Goal: Information Seeking & Learning: Learn about a topic

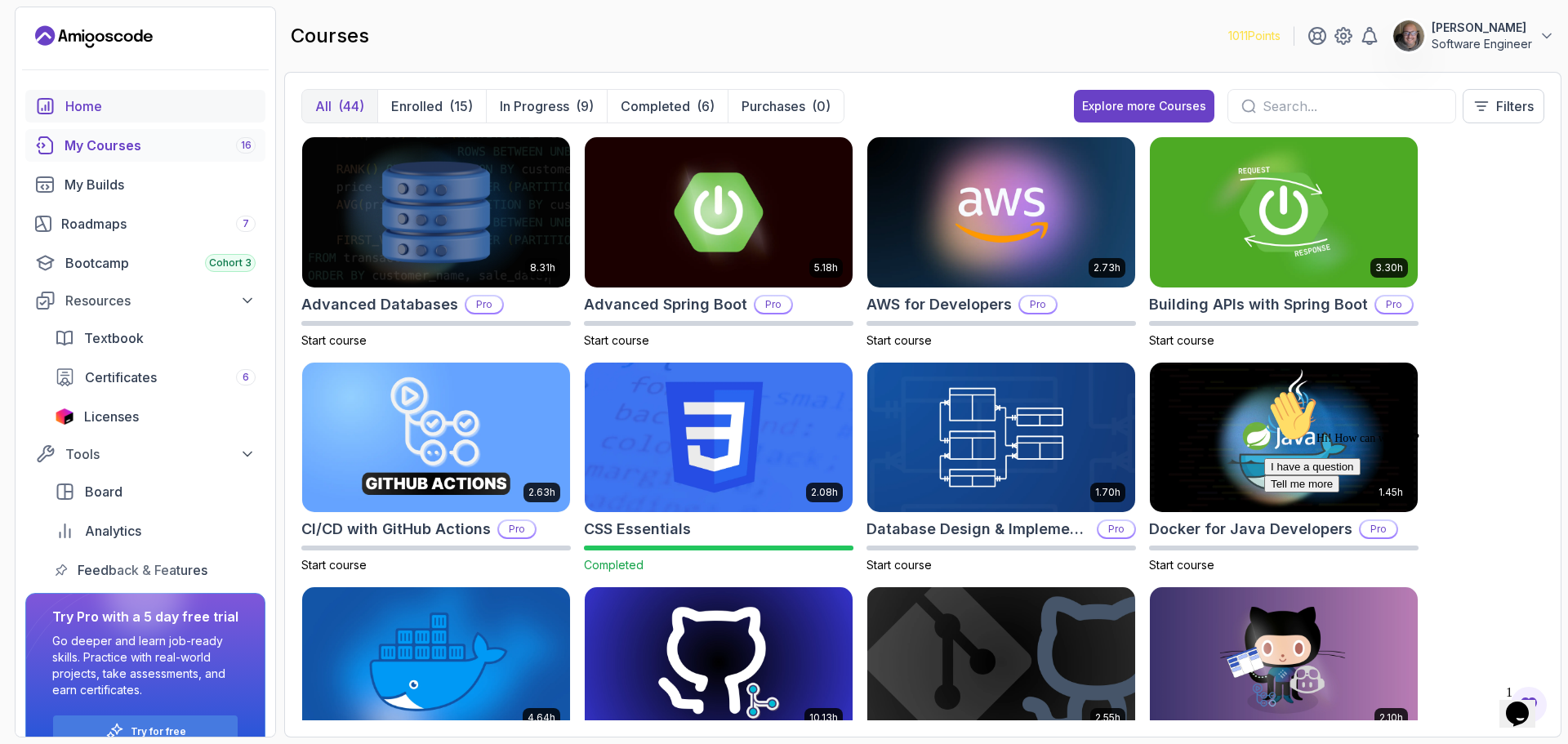
click at [71, 107] on div "Home" at bounding box center [161, 106] width 190 height 20
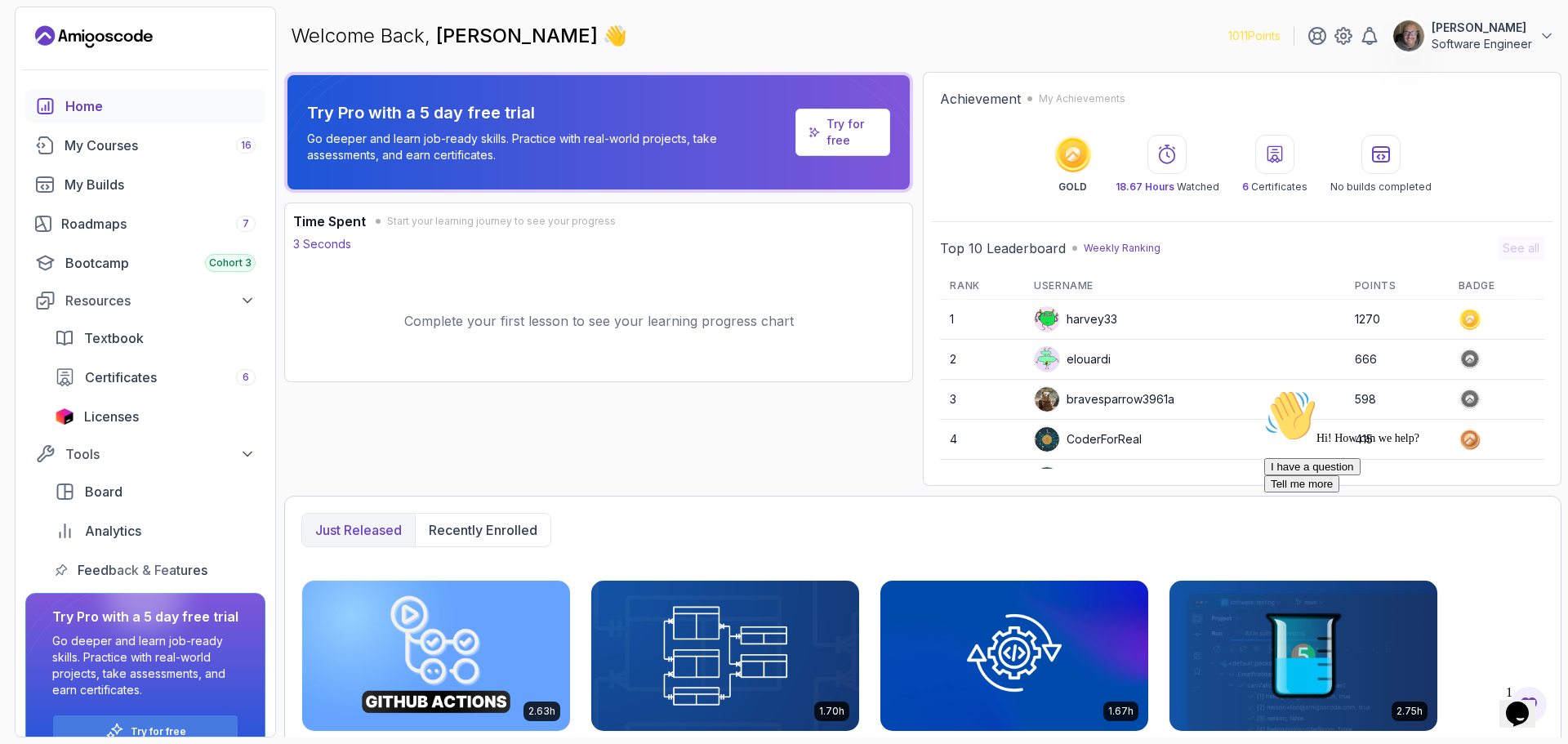
click at [818, 143] on link "Try for free" at bounding box center [842, 132] width 95 height 47
click at [843, 136] on p "Try for free" at bounding box center [852, 131] width 51 height 32
click at [843, 135] on p "Try for free" at bounding box center [852, 131] width 51 height 32
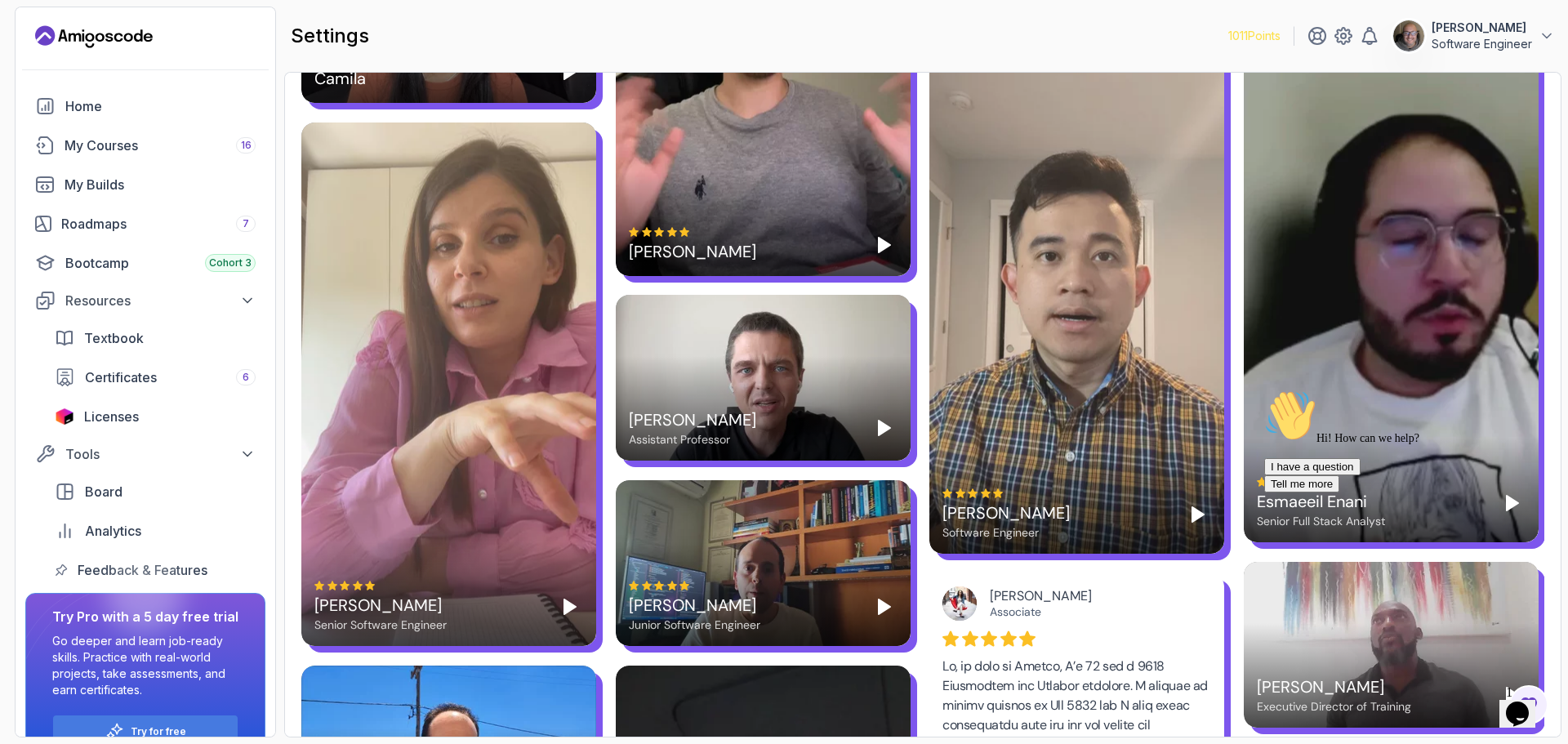
scroll to position [1989, 0]
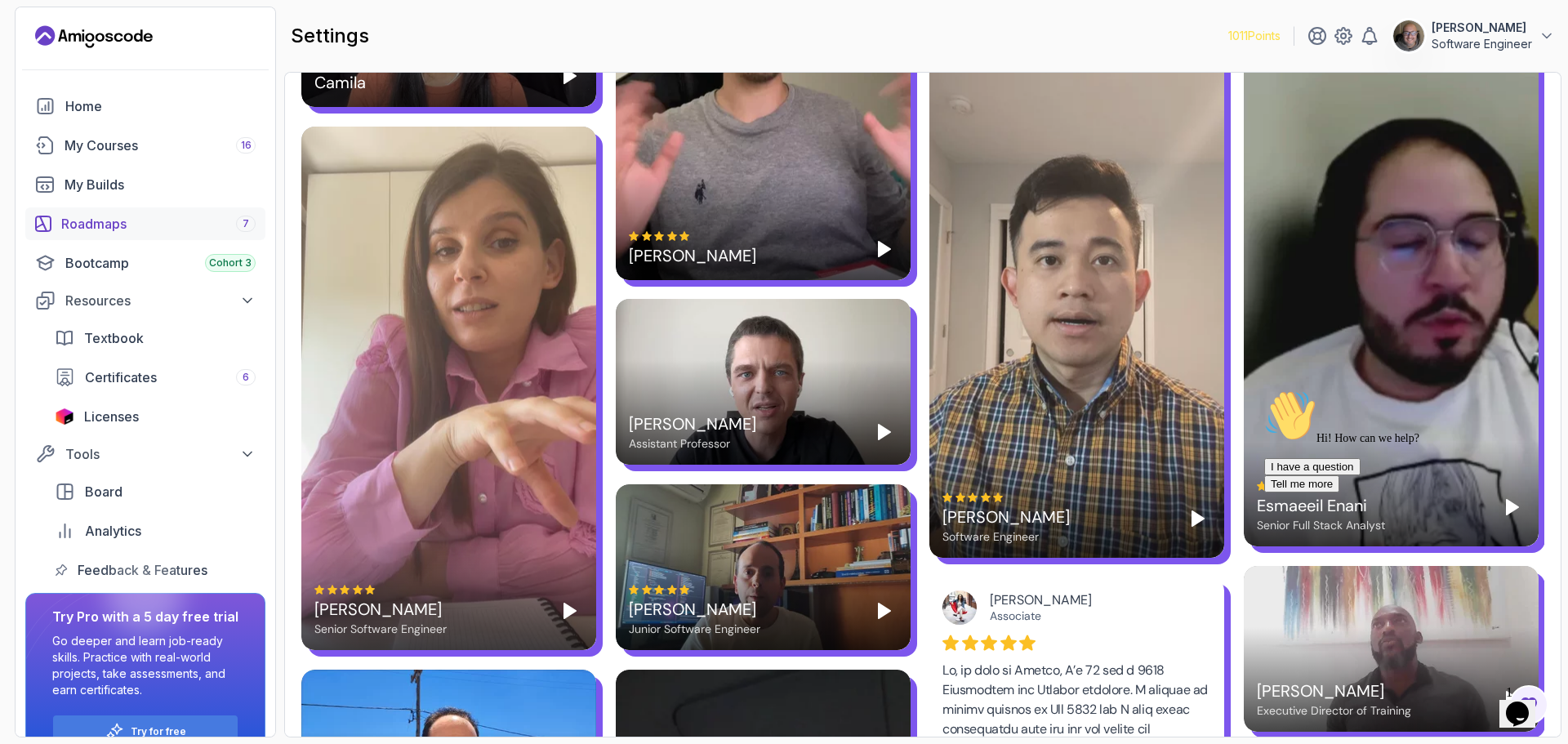
click at [81, 226] on div "Roadmaps 7" at bounding box center [158, 223] width 194 height 20
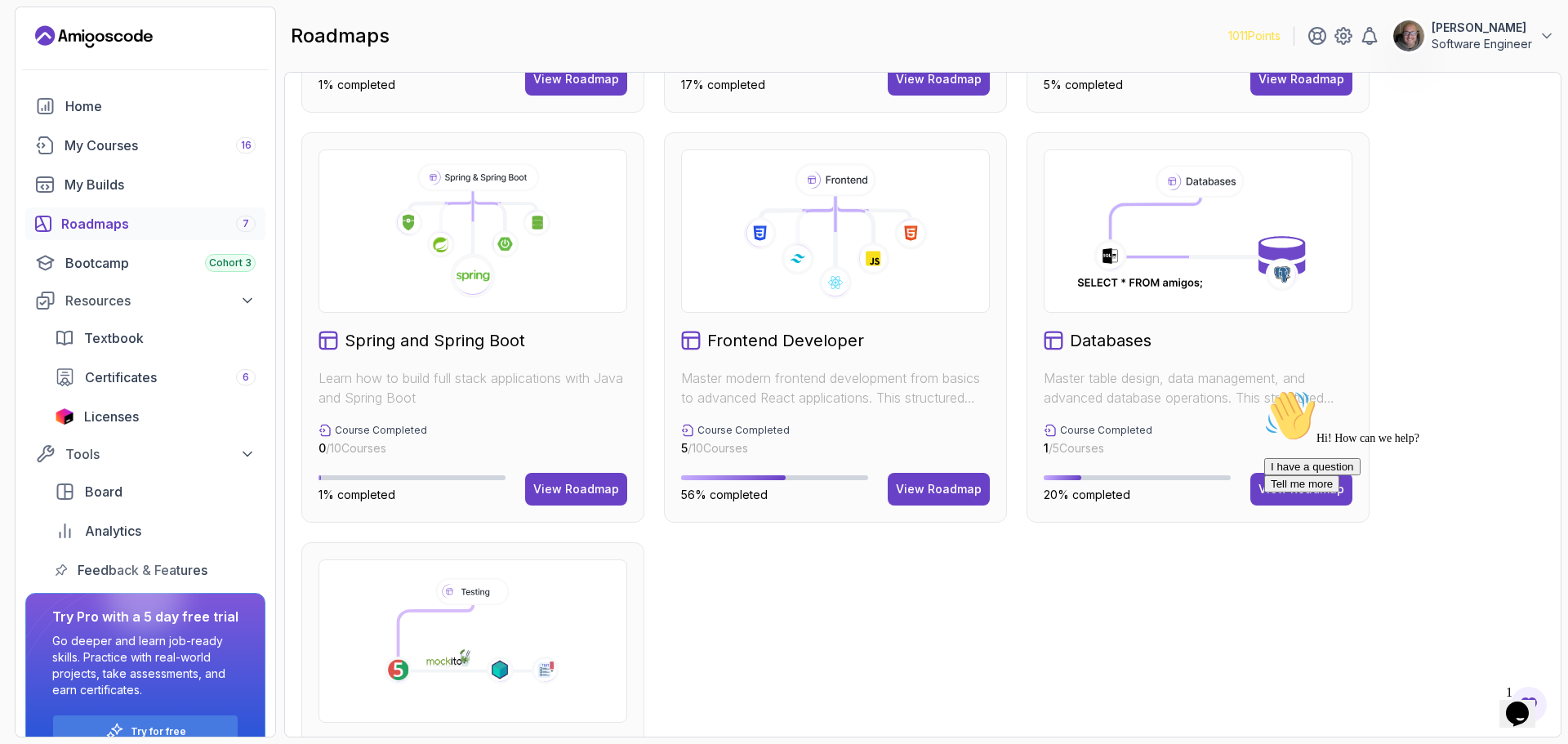
scroll to position [408, 0]
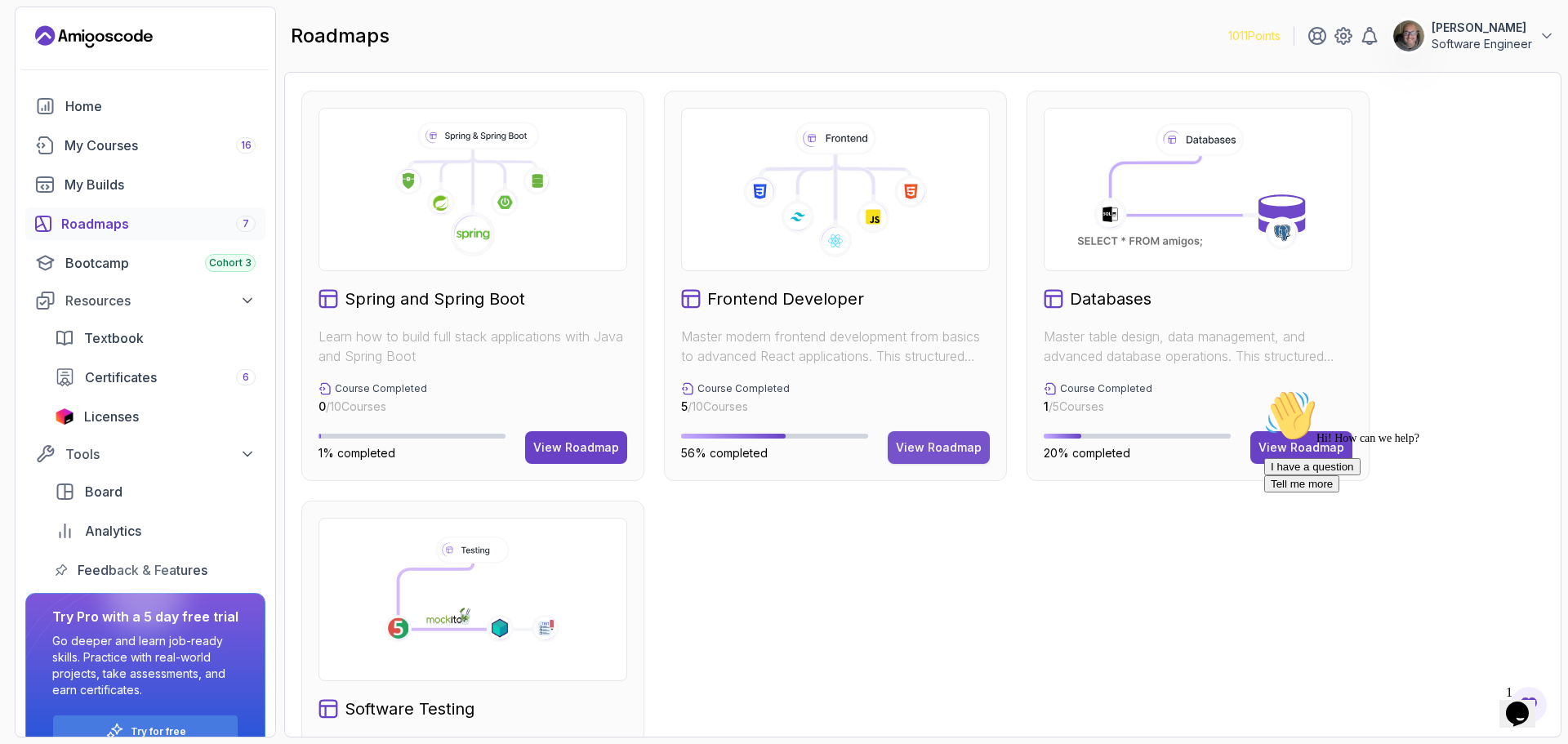
click at [943, 448] on div "View Roadmap" at bounding box center [937, 447] width 85 height 17
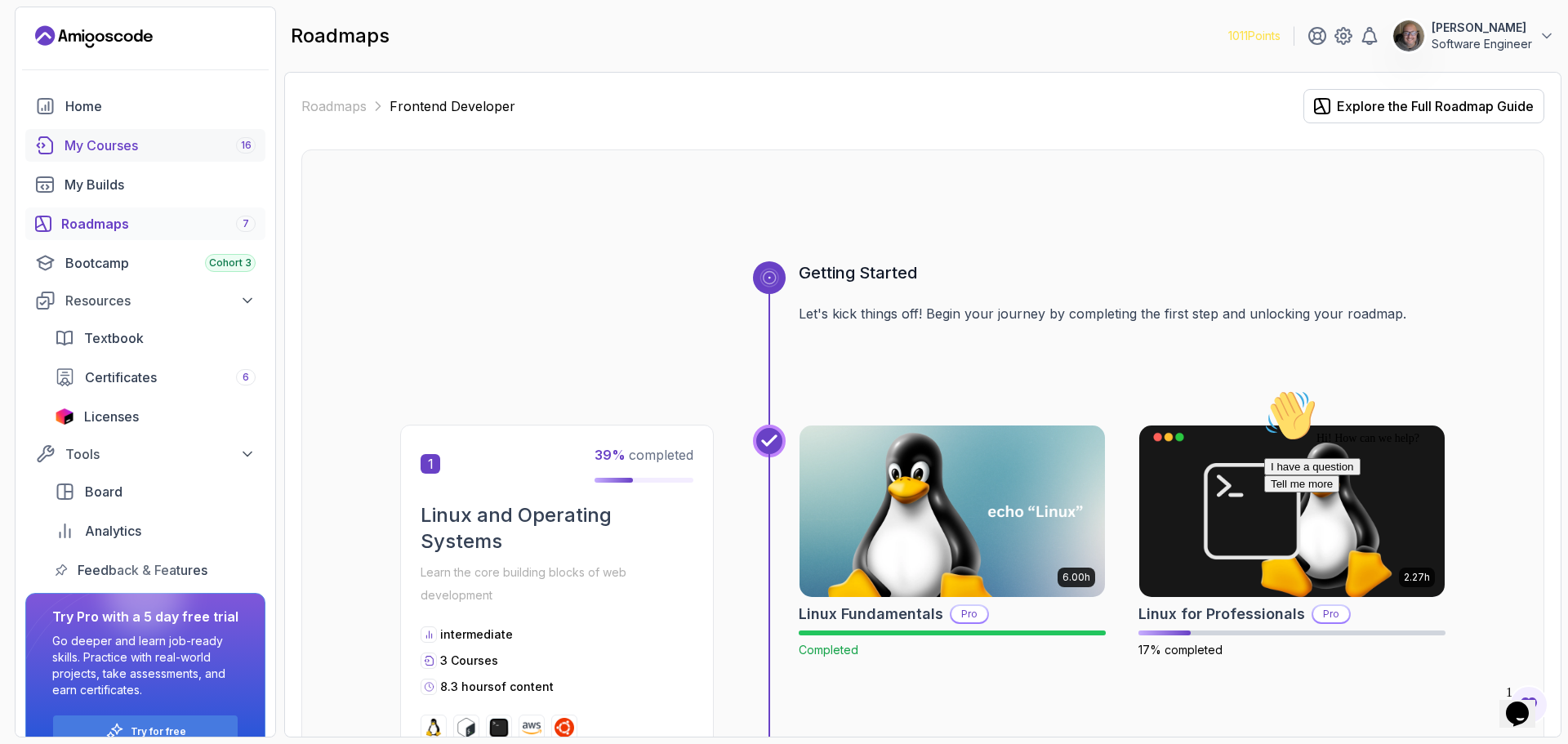
drag, startPoint x: 111, startPoint y: 146, endPoint x: 195, endPoint y: 159, distance: 85.0
click at [111, 146] on div "My Courses 16" at bounding box center [160, 145] width 191 height 20
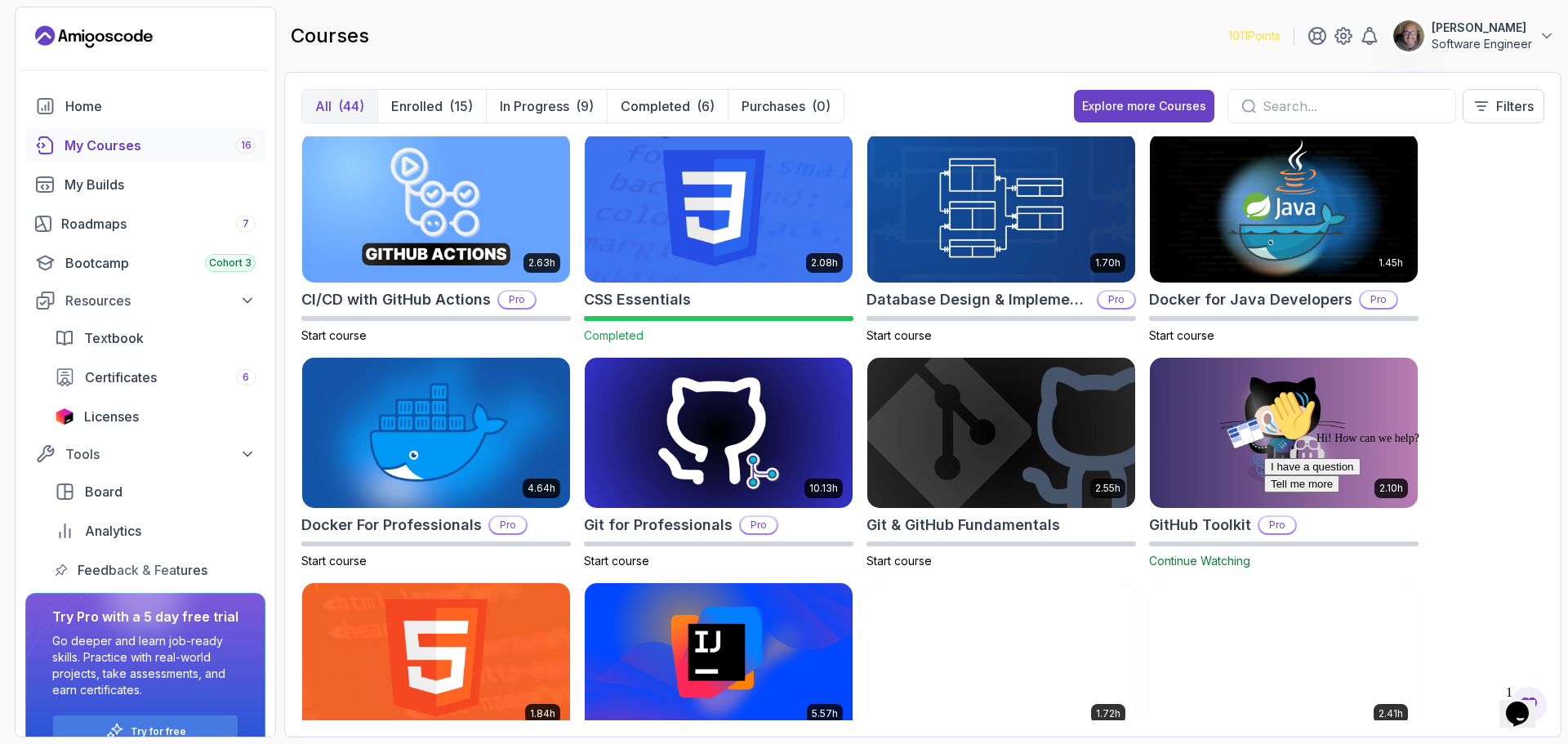
scroll to position [245, 0]
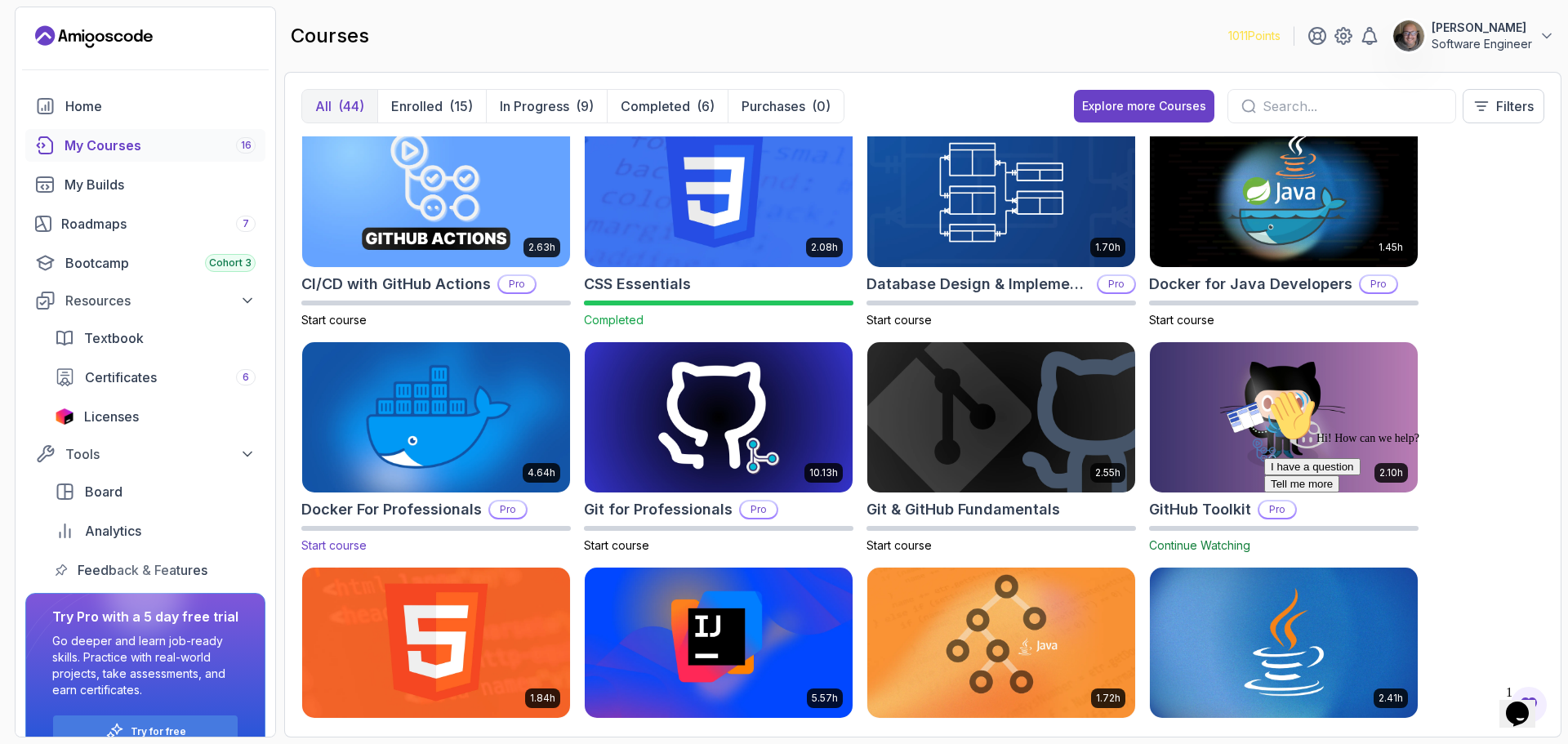
click at [442, 456] on img at bounding box center [435, 418] width 280 height 158
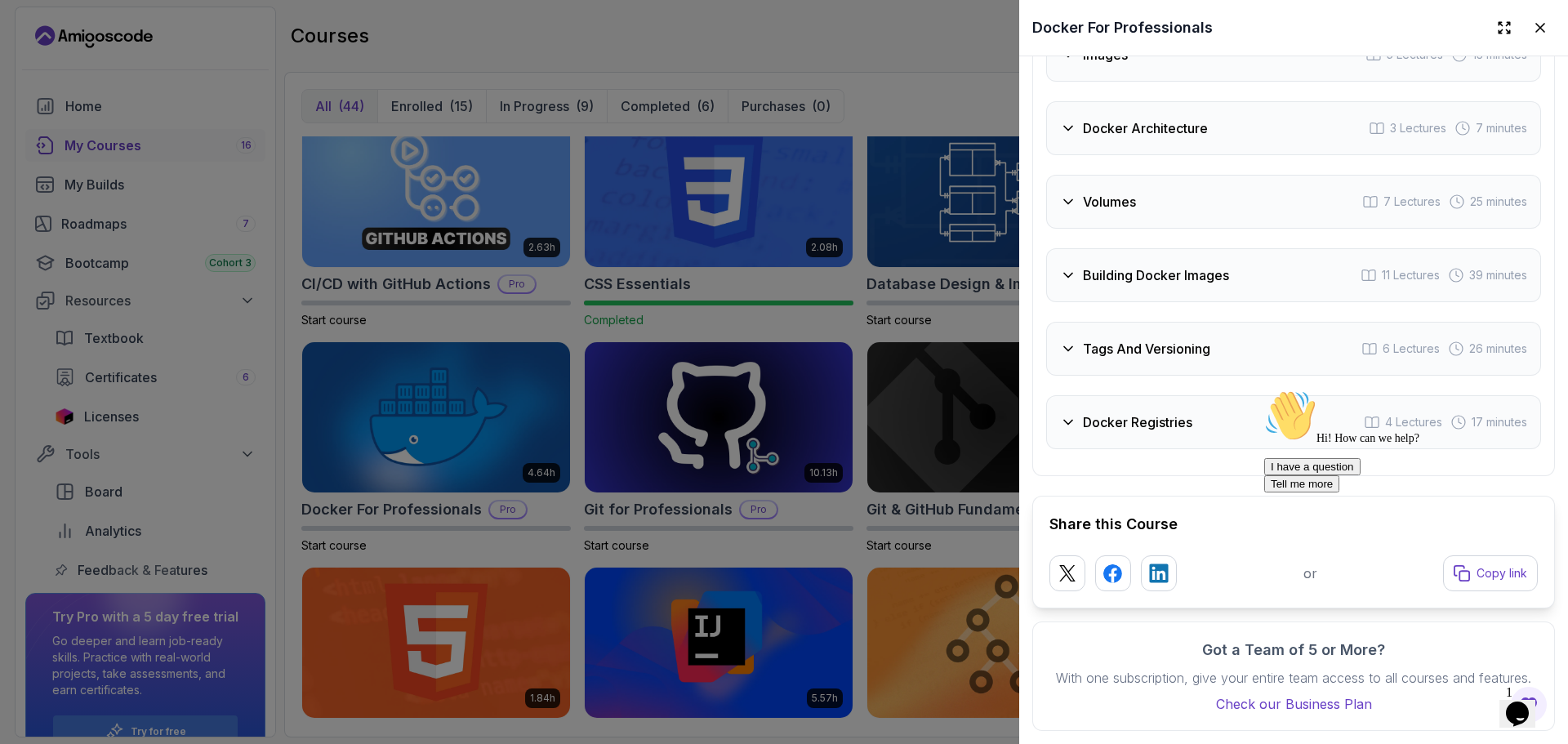
scroll to position [4081, 0]
click at [1072, 341] on icon at bounding box center [1068, 348] width 17 height 17
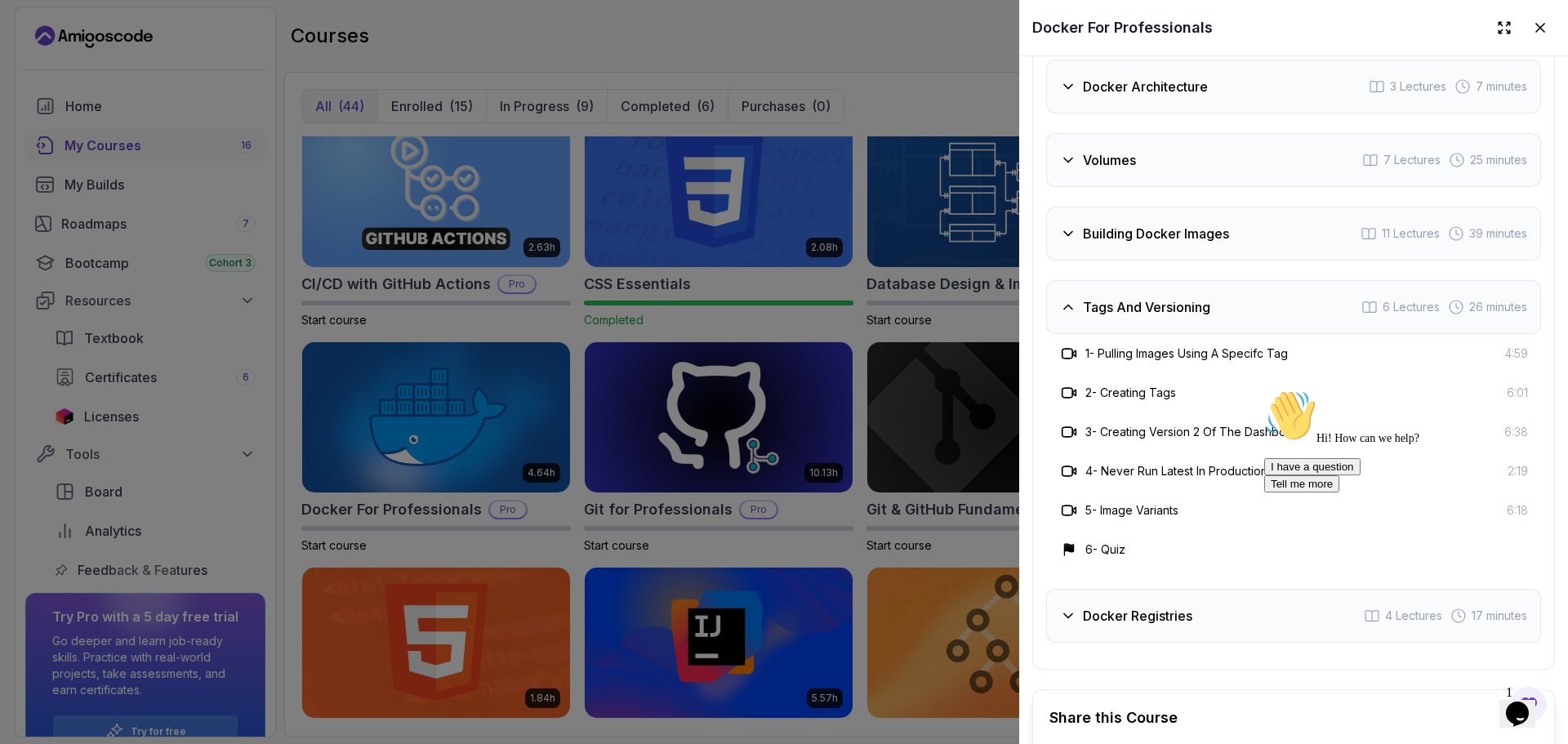
click at [1205, 642] on div "Docker Registries 4 Lectures 17 minutes" at bounding box center [1293, 615] width 495 height 54
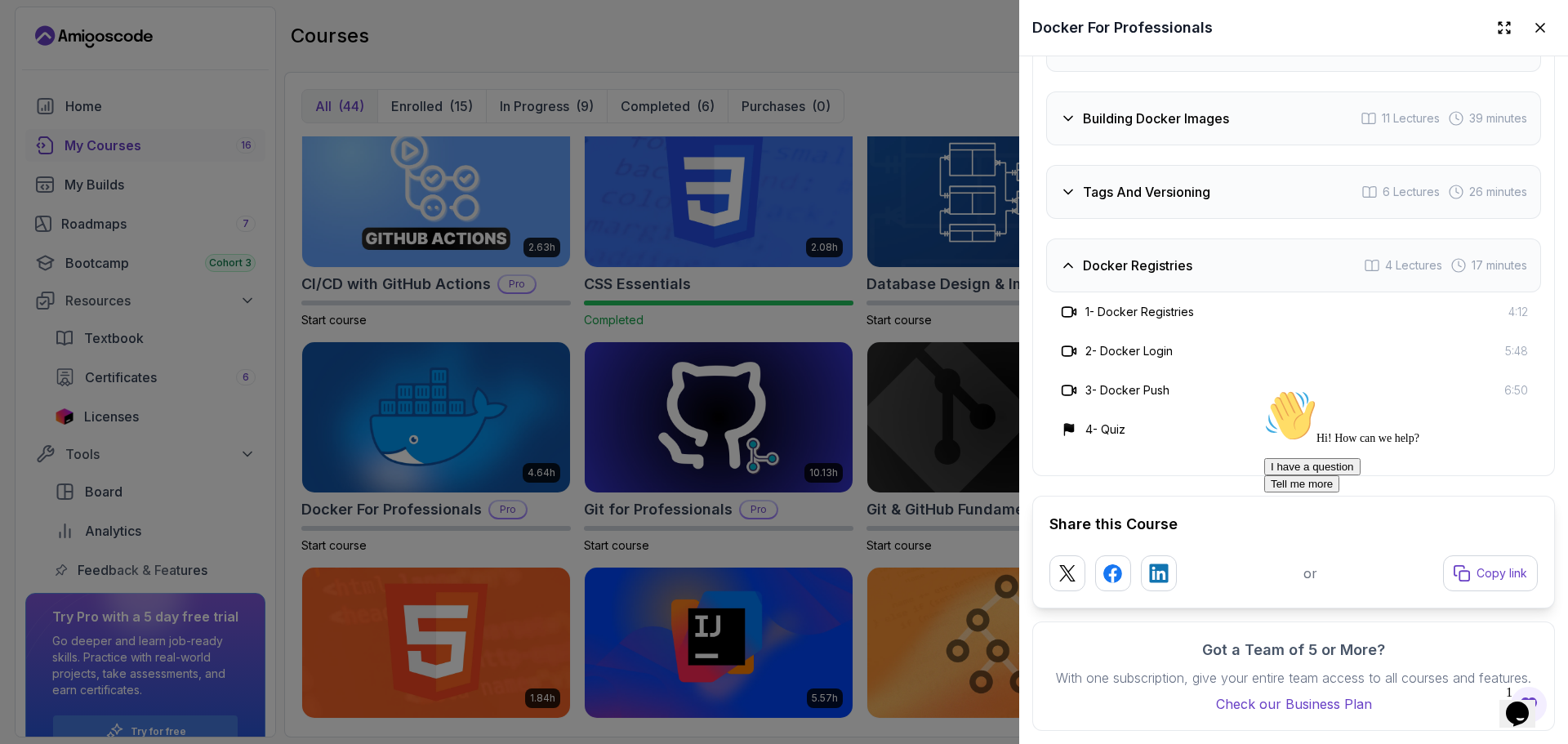
scroll to position [4177, 0]
click at [510, 56] on div at bounding box center [784, 372] width 1568 height 744
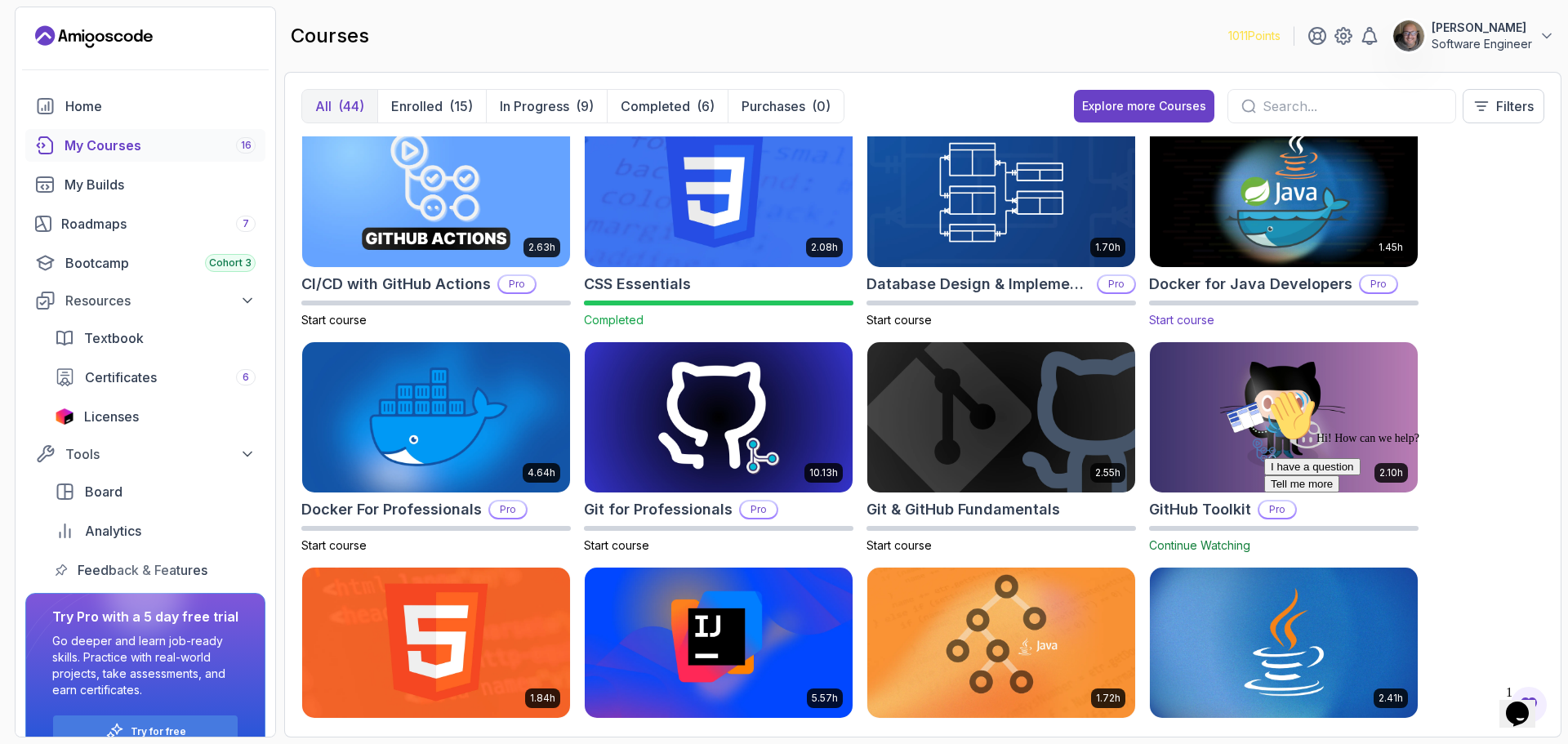
click at [1203, 243] on img at bounding box center [1284, 192] width 280 height 158
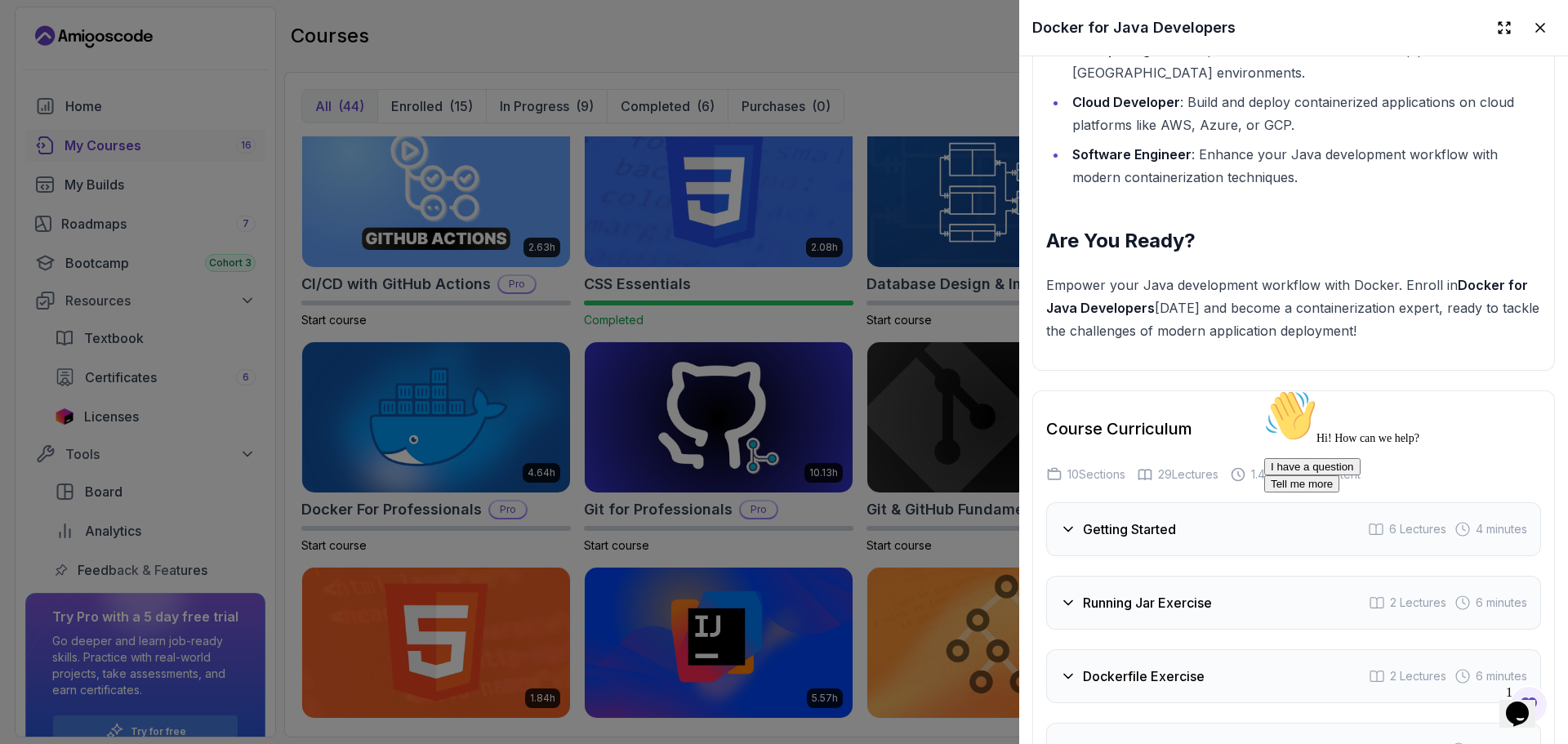
scroll to position [2694, 0]
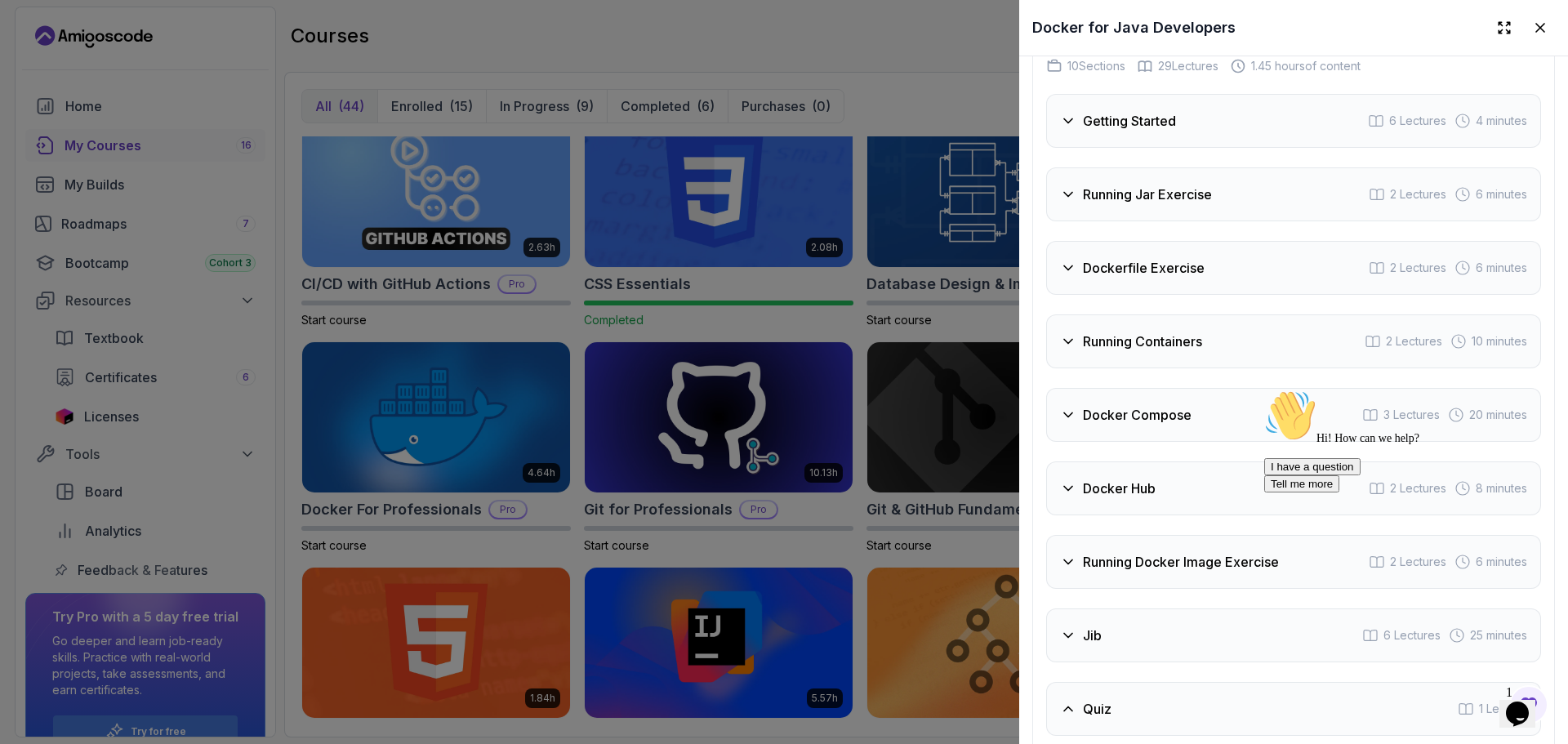
click at [1241, 608] on div "Jib 6 Lectures 25 minutes" at bounding box center [1293, 634] width 495 height 54
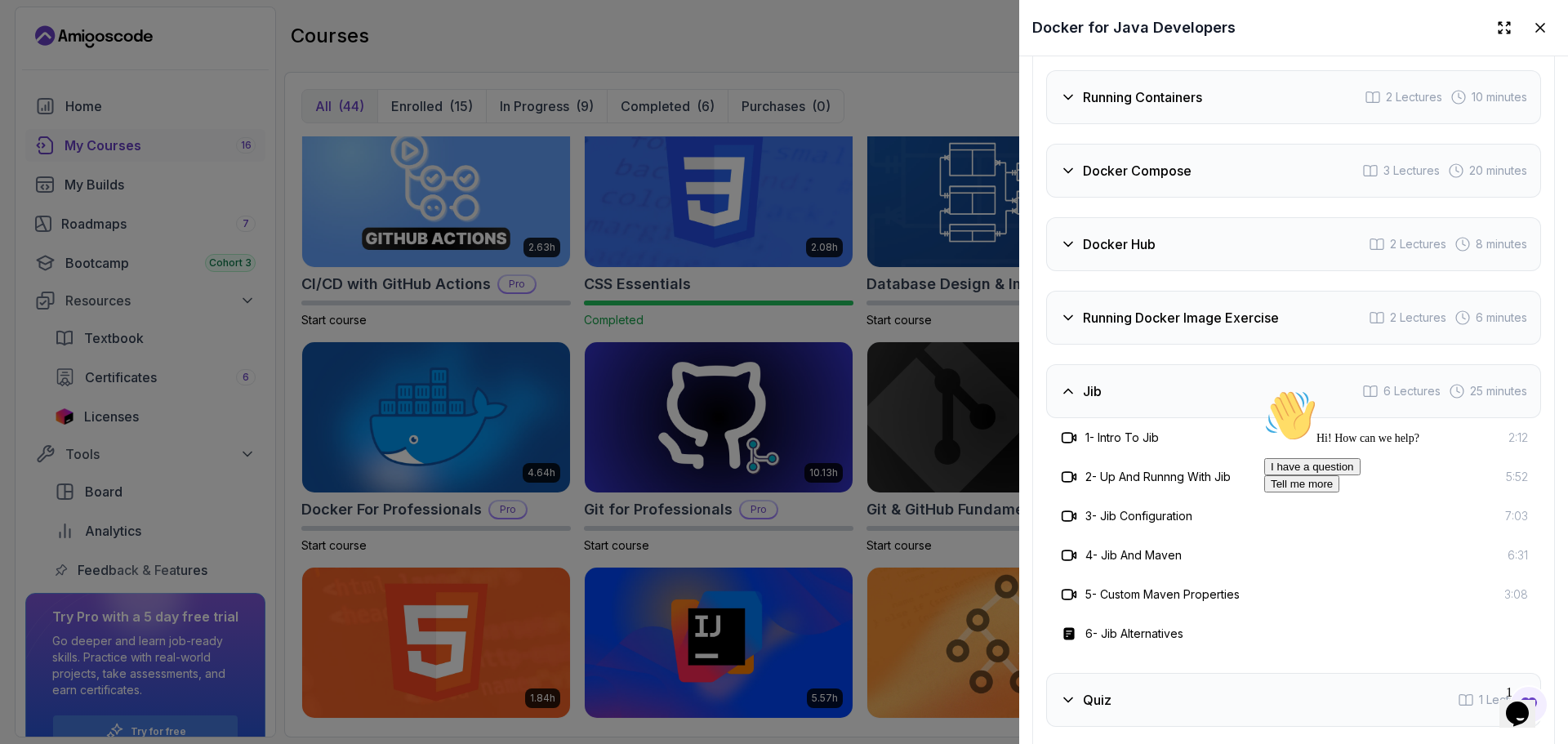
scroll to position [3020, 0]
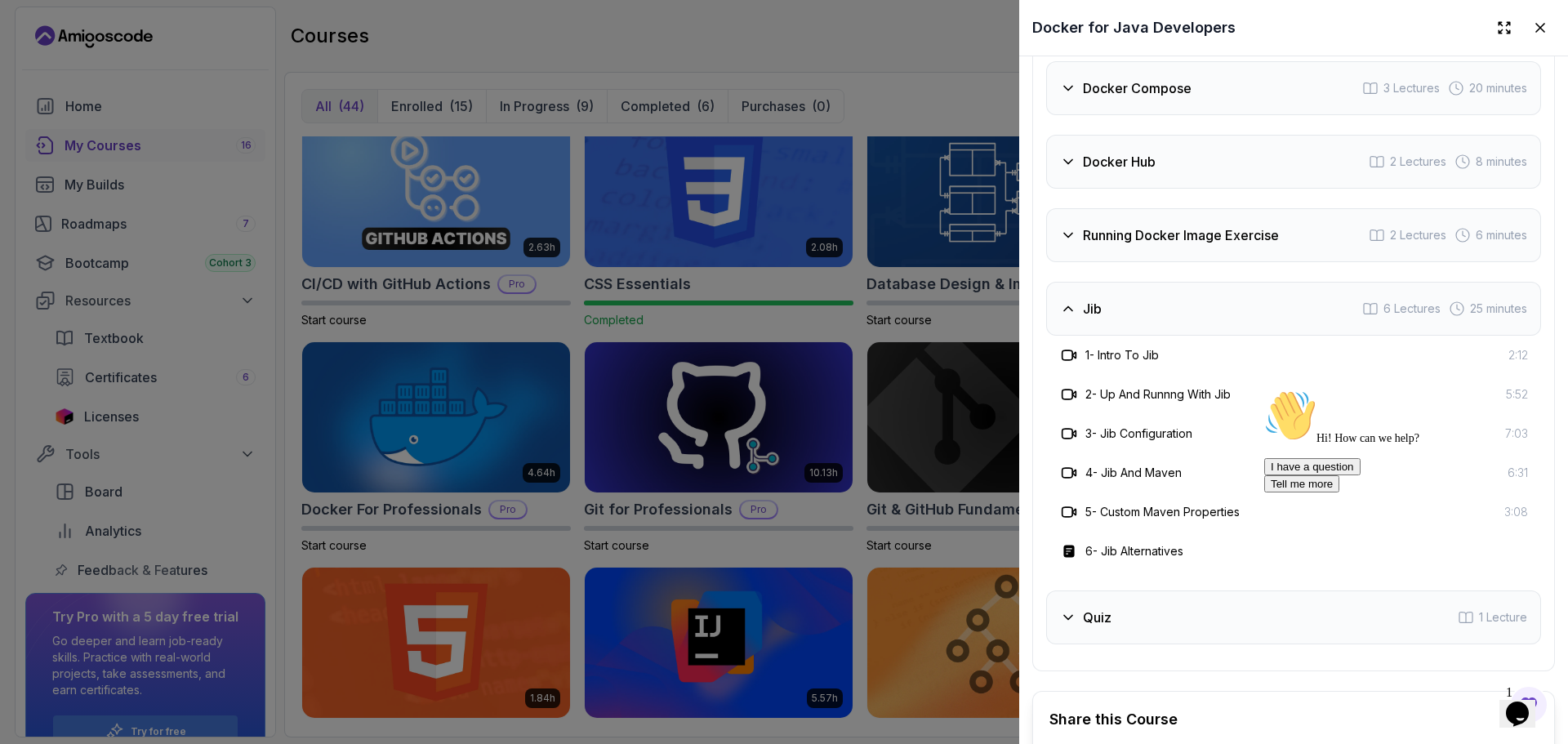
click at [766, 50] on div at bounding box center [784, 372] width 1568 height 744
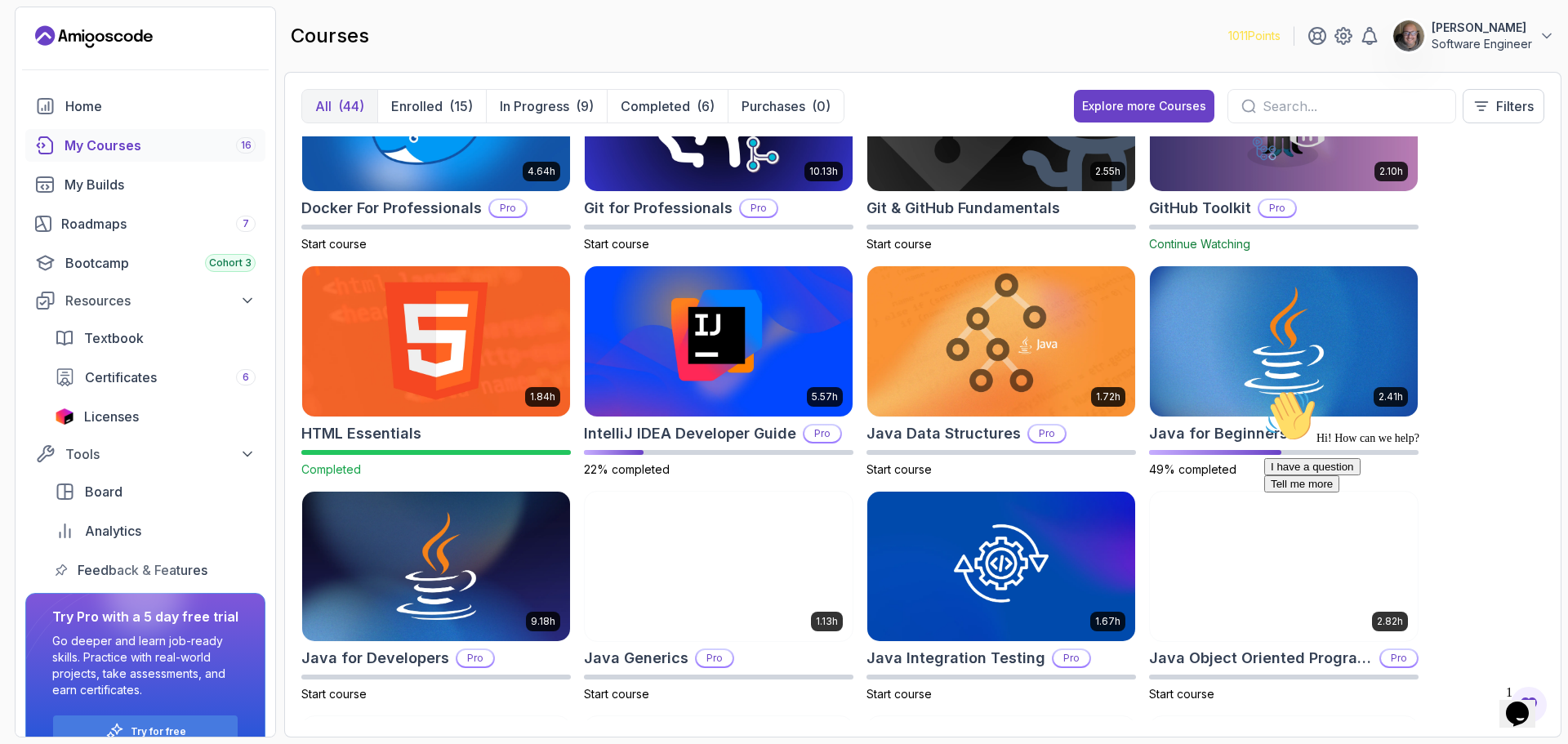
scroll to position [571, 0]
